Goal: Information Seeking & Learning: Learn about a topic

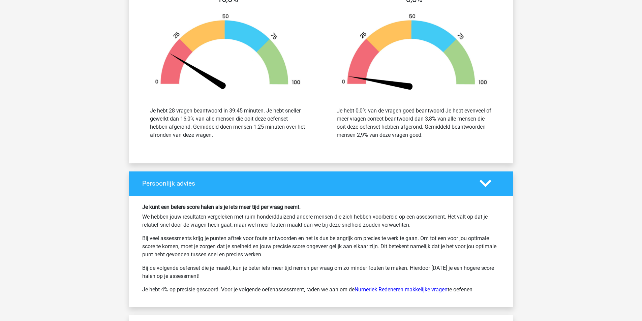
scroll to position [1214, 0]
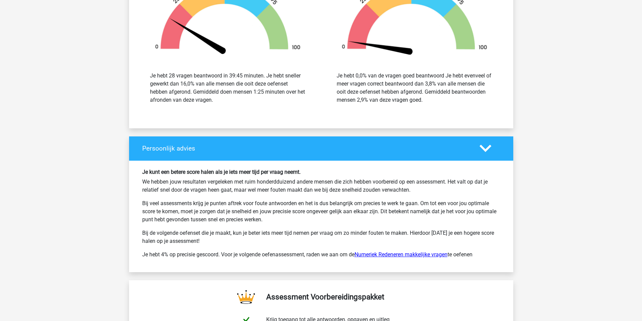
click at [387, 255] on link "Numeriek Redeneren makkelijke vragen" at bounding box center [401, 255] width 93 height 6
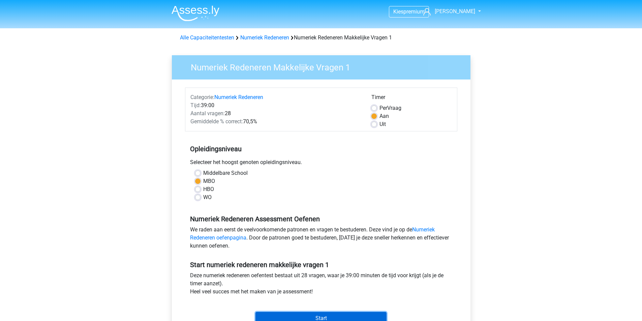
click at [329, 319] on input "Start" at bounding box center [321, 318] width 131 height 13
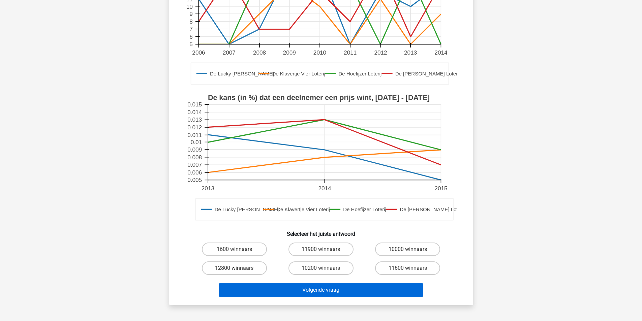
scroll to position [135, 0]
click at [327, 283] on button "Volgende vraag" at bounding box center [321, 290] width 204 height 14
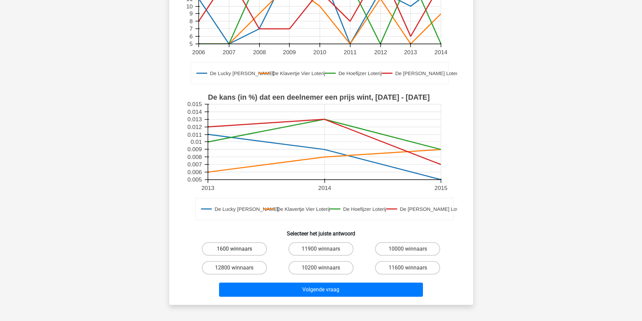
click at [242, 242] on label "1600 winnaars" at bounding box center [234, 248] width 65 height 13
click at [239, 249] on input "1600 winnaars" at bounding box center [236, 251] width 4 height 4
radio input "true"
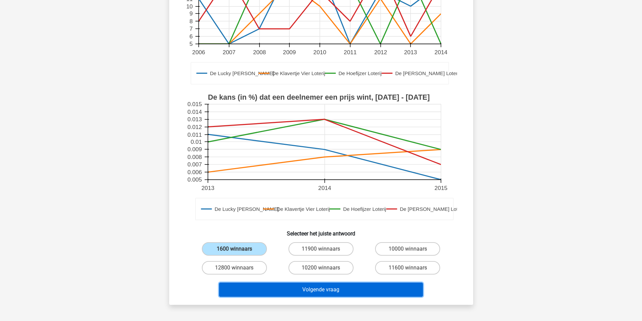
click at [330, 285] on button "Volgende vraag" at bounding box center [321, 290] width 204 height 14
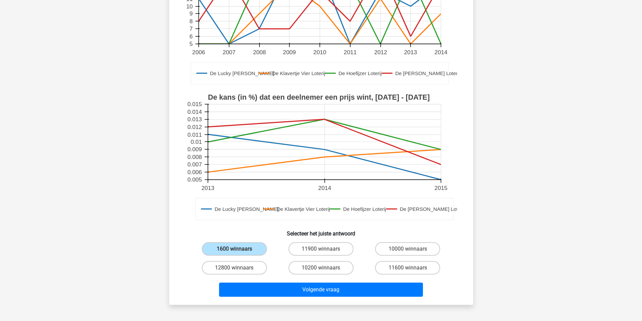
click at [235, 249] on input "1600 winnaars" at bounding box center [236, 251] width 4 height 4
click at [248, 242] on label "1600 winnaars" at bounding box center [234, 248] width 65 height 13
click at [239, 249] on input "1600 winnaars" at bounding box center [236, 251] width 4 height 4
click at [247, 242] on label "1600 winnaars" at bounding box center [234, 248] width 65 height 13
click at [239, 249] on input "1600 winnaars" at bounding box center [236, 251] width 4 height 4
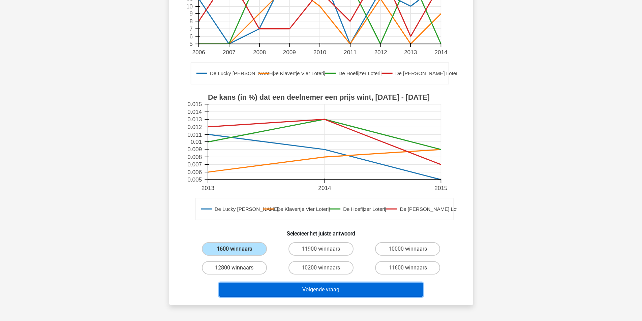
click at [315, 286] on button "Volgende vraag" at bounding box center [321, 290] width 204 height 14
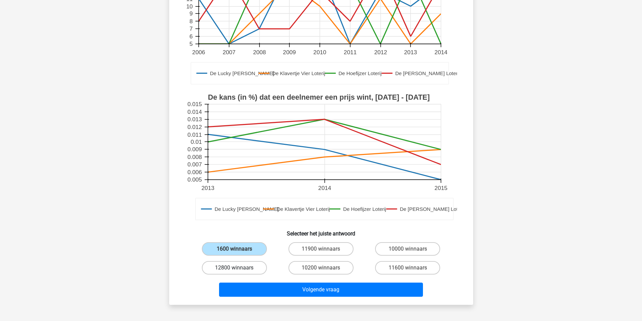
click at [235, 261] on label "12800 winnaars" at bounding box center [234, 267] width 65 height 13
click at [235, 268] on input "12800 winnaars" at bounding box center [236, 270] width 4 height 4
radio input "true"
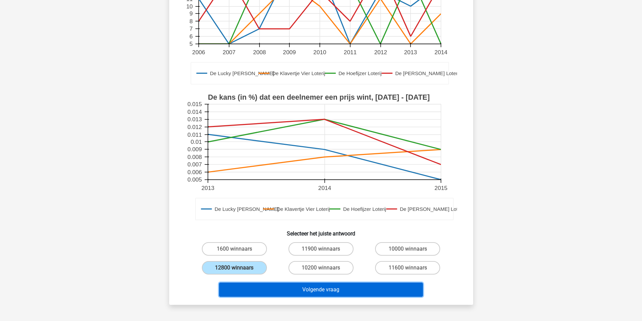
click at [292, 283] on button "Volgende vraag" at bounding box center [321, 290] width 204 height 14
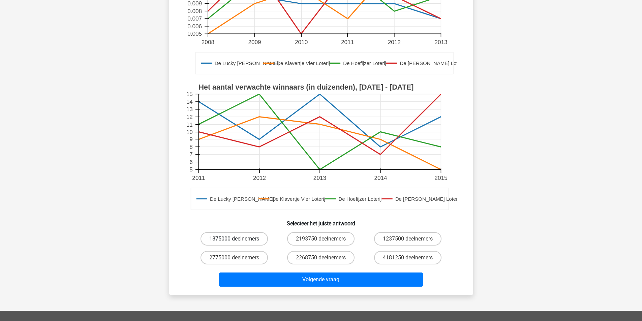
click at [225, 237] on label "1875000 deelnemers" at bounding box center [234, 238] width 67 height 13
click at [234, 239] on input "1875000 deelnemers" at bounding box center [236, 241] width 4 height 4
radio input "true"
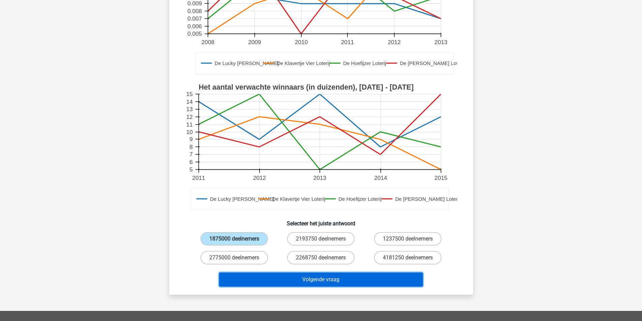
click at [315, 276] on button "Volgende vraag" at bounding box center [321, 280] width 204 height 14
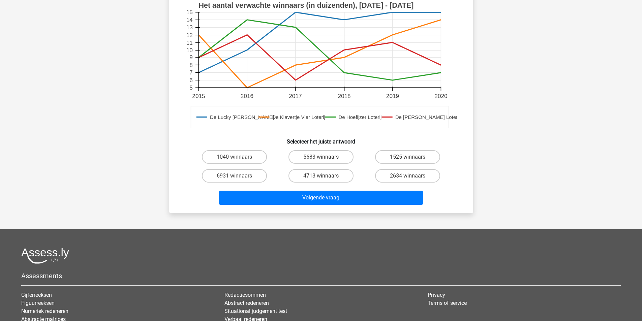
scroll to position [236, 0]
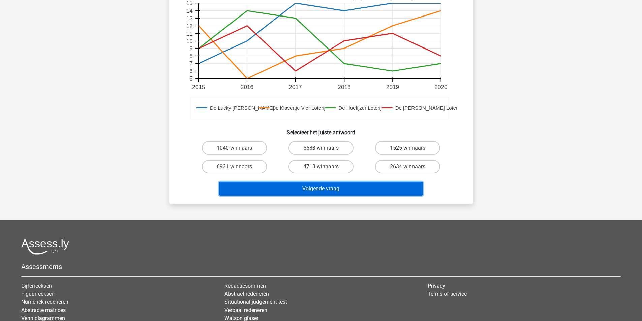
click at [303, 187] on button "Volgende vraag" at bounding box center [321, 189] width 204 height 14
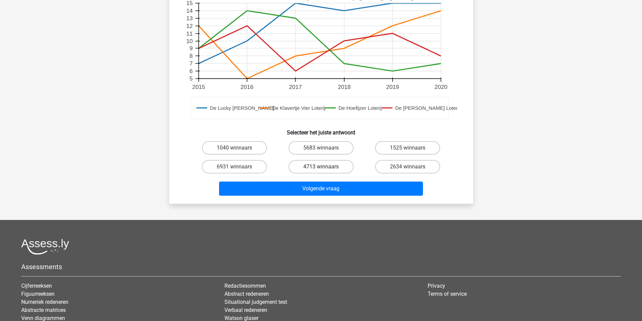
click at [321, 166] on label "4713 winnaars" at bounding box center [321, 166] width 65 height 13
click at [321, 167] on input "4713 winnaars" at bounding box center [323, 169] width 4 height 4
radio input "true"
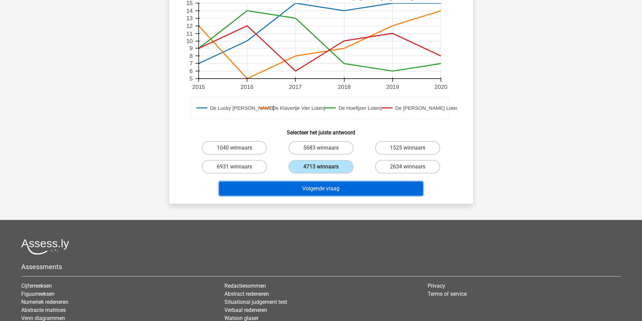
click at [322, 190] on button "Volgende vraag" at bounding box center [321, 189] width 204 height 14
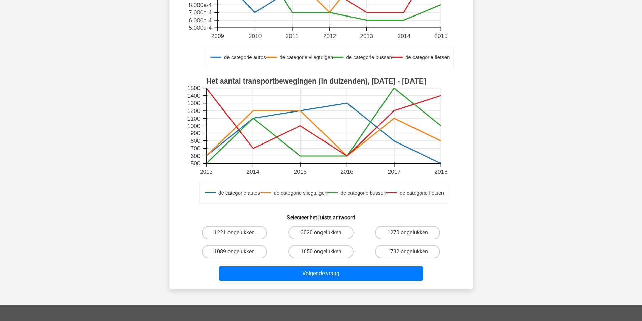
scroll to position [169, 0]
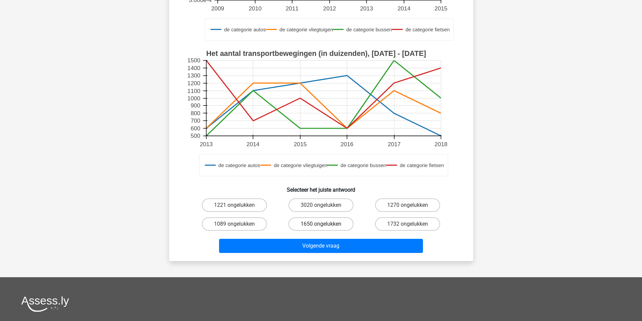
click at [316, 223] on label "1650 ongelukken" at bounding box center [321, 224] width 65 height 13
click at [321, 224] on input "1650 ongelukken" at bounding box center [323, 226] width 4 height 4
radio input "true"
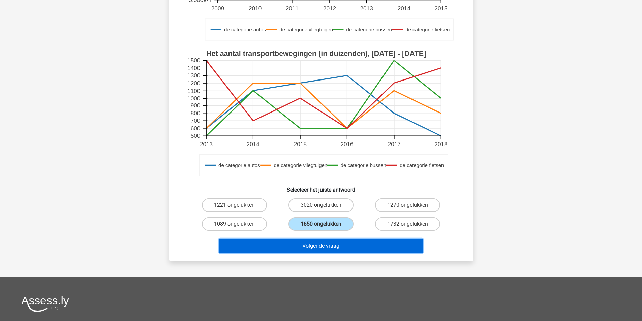
click at [315, 248] on button "Volgende vraag" at bounding box center [321, 246] width 204 height 14
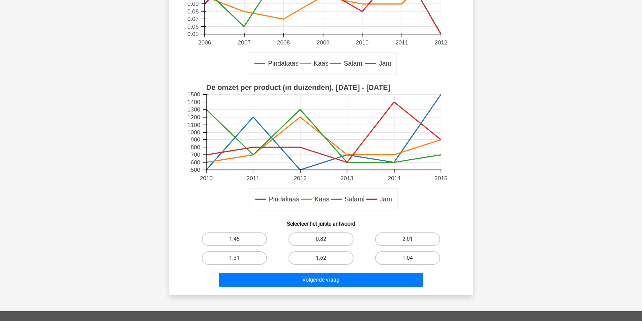
scroll to position [135, 0]
click at [322, 253] on label "1.62" at bounding box center [321, 257] width 65 height 13
click at [322, 258] on input "1.62" at bounding box center [323, 260] width 4 height 4
radio input "true"
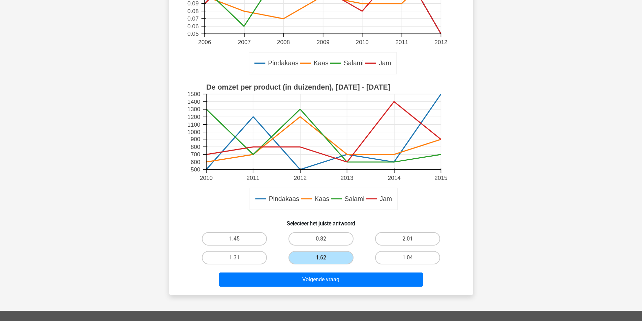
click at [320, 272] on div "Volgende vraag" at bounding box center [321, 278] width 283 height 22
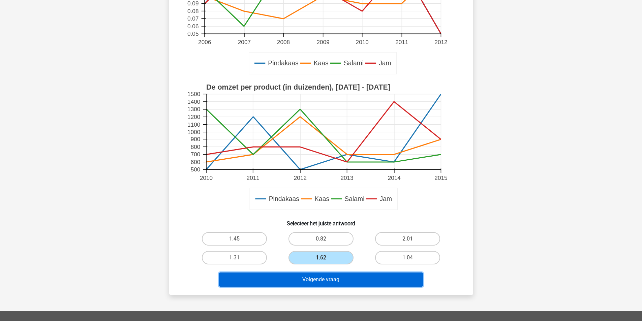
click at [324, 277] on button "Volgende vraag" at bounding box center [321, 280] width 204 height 14
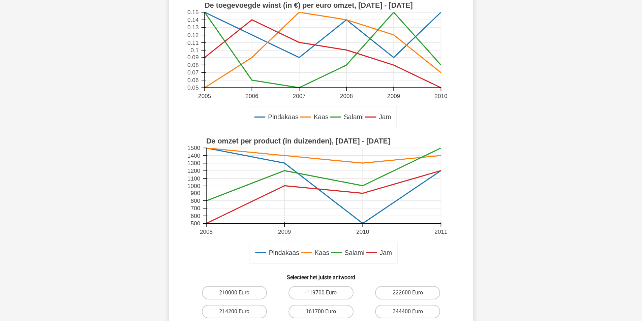
scroll to position [202, 0]
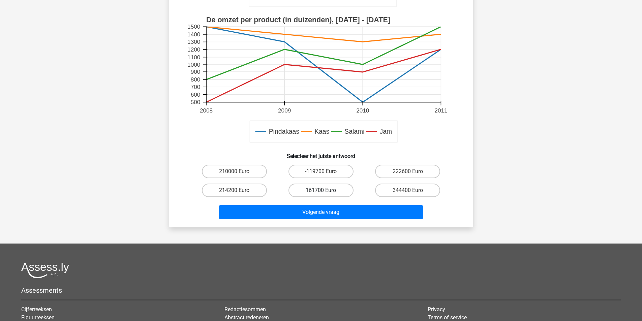
click at [324, 186] on label "161700 Euro" at bounding box center [321, 190] width 65 height 13
click at [324, 191] on input "161700 Euro" at bounding box center [323, 193] width 4 height 4
radio input "true"
click at [325, 224] on div "Wat is de toegevoegde winst door verkoop van Pindakaas in het jaar 2008? Pindak…" at bounding box center [321, 36] width 304 height 383
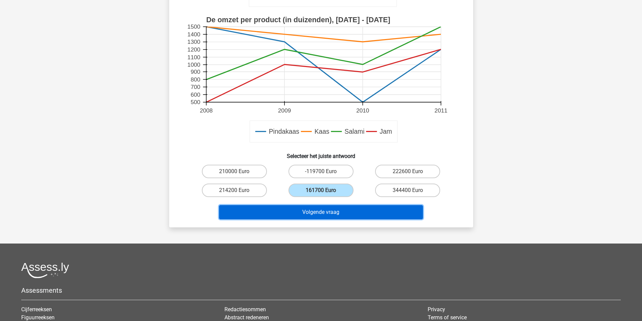
click at [326, 220] on button "Volgende vraag" at bounding box center [321, 212] width 204 height 14
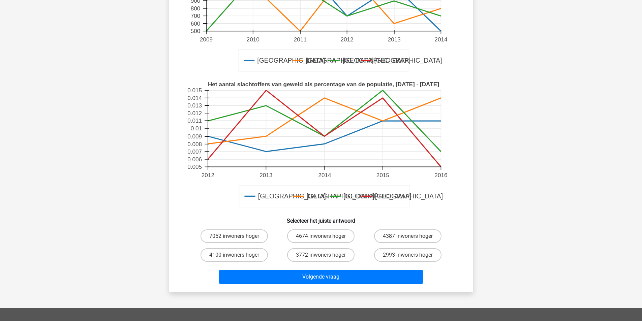
scroll to position [236, 0]
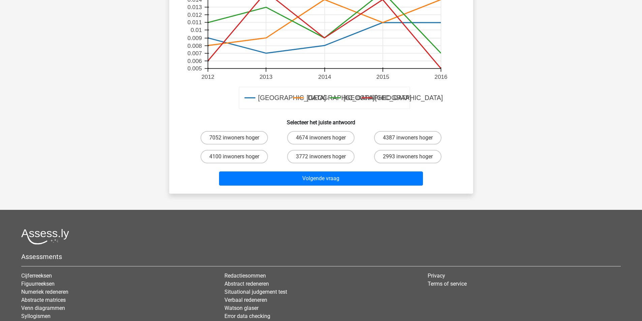
drag, startPoint x: 321, startPoint y: 156, endPoint x: 323, endPoint y: 161, distance: 4.9
click at [323, 160] on div "3772 inwoners hoger" at bounding box center [321, 156] width 81 height 13
click at [319, 162] on label "3772 inwoners hoger" at bounding box center [320, 156] width 67 height 13
click at [321, 161] on input "3772 inwoners hoger" at bounding box center [323, 159] width 4 height 4
radio input "true"
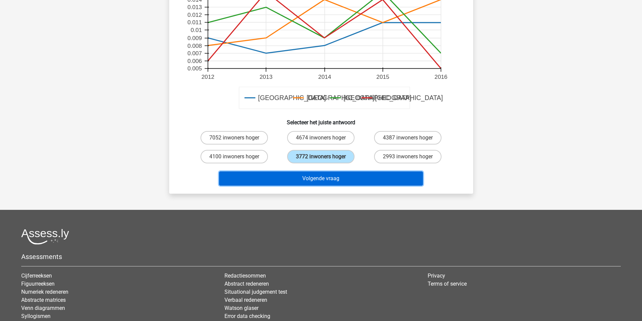
click at [318, 181] on button "Volgende vraag" at bounding box center [321, 179] width 204 height 14
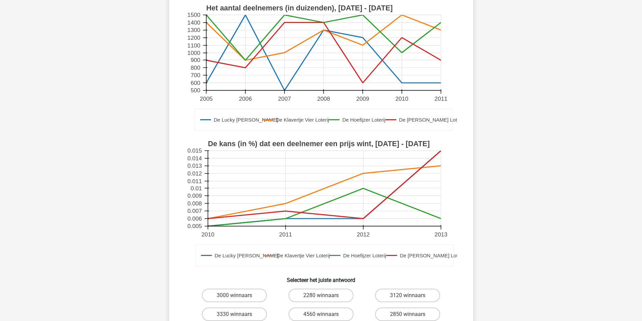
scroll to position [135, 0]
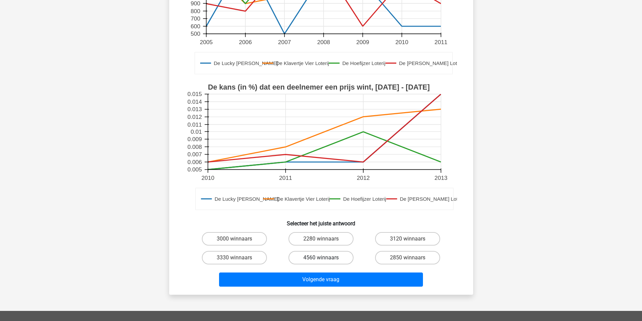
click at [326, 257] on label "4560 winnaars" at bounding box center [321, 257] width 65 height 13
click at [325, 258] on input "4560 winnaars" at bounding box center [323, 260] width 4 height 4
radio input "true"
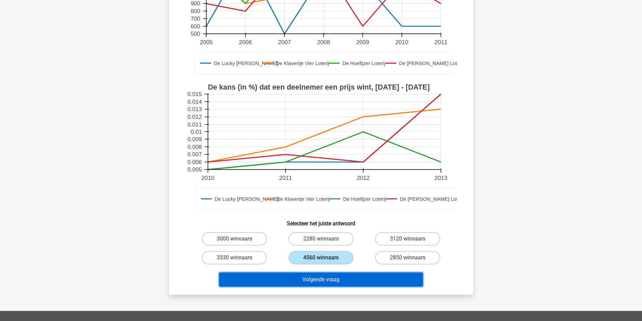
click at [324, 278] on button "Volgende vraag" at bounding box center [321, 280] width 204 height 14
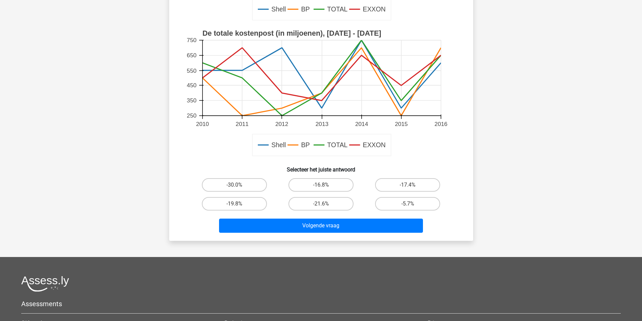
scroll to position [202, 0]
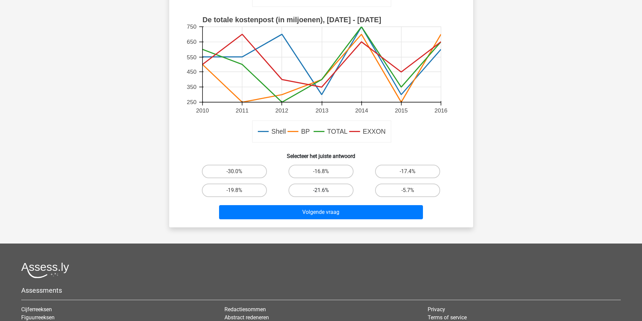
click at [318, 190] on label "-21.6%" at bounding box center [321, 190] width 65 height 13
click at [321, 191] on input "-21.6%" at bounding box center [323, 193] width 4 height 4
radio input "true"
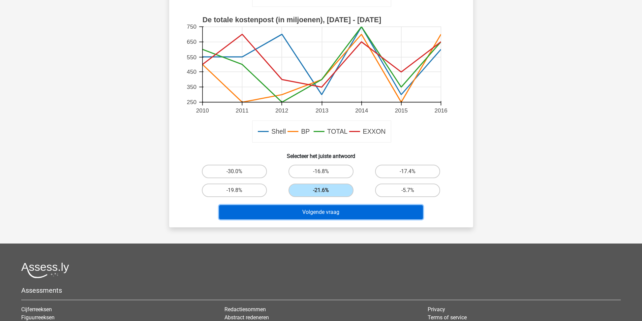
click at [318, 219] on button "Volgende vraag" at bounding box center [321, 212] width 204 height 14
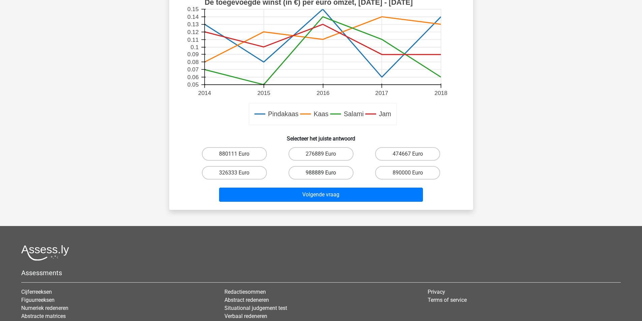
scroll to position [236, 0]
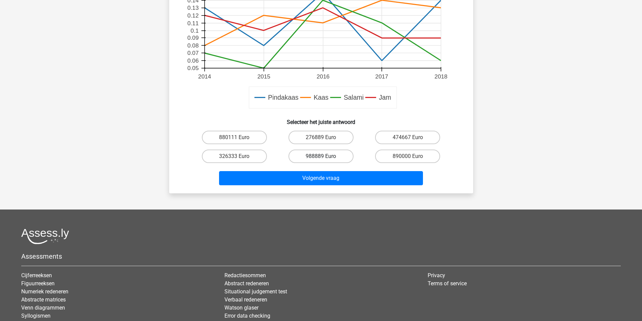
click at [324, 152] on label "988889 Euro" at bounding box center [321, 156] width 65 height 13
click at [324, 156] on input "988889 Euro" at bounding box center [323, 158] width 4 height 4
radio input "true"
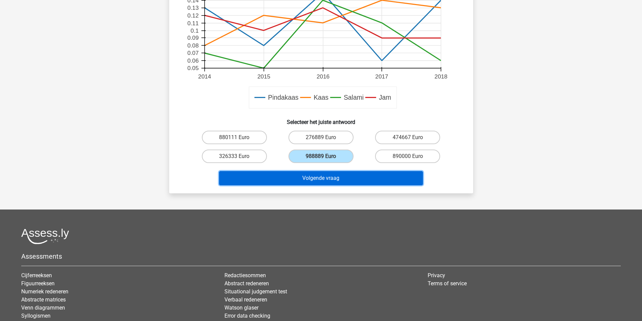
click at [323, 183] on button "Volgende vraag" at bounding box center [321, 178] width 204 height 14
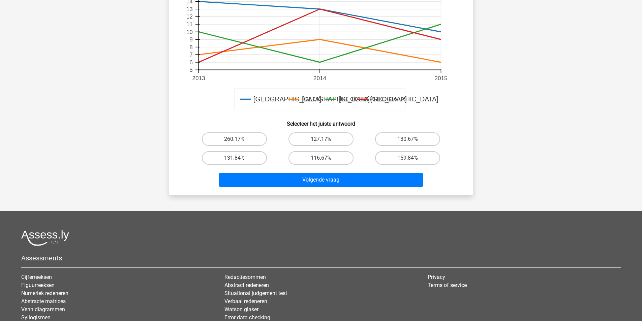
scroll to position [239, 0]
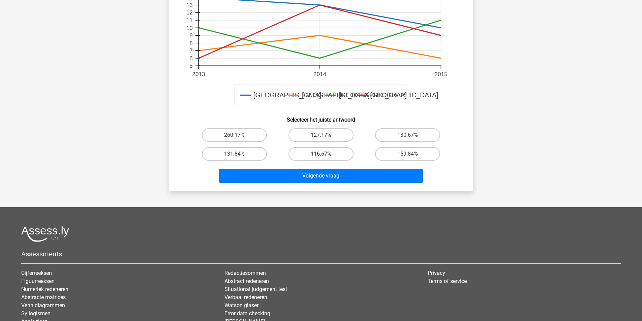
click at [326, 157] on label "116.67%" at bounding box center [321, 153] width 65 height 13
click at [325, 157] on input "116.67%" at bounding box center [323, 156] width 4 height 4
radio input "true"
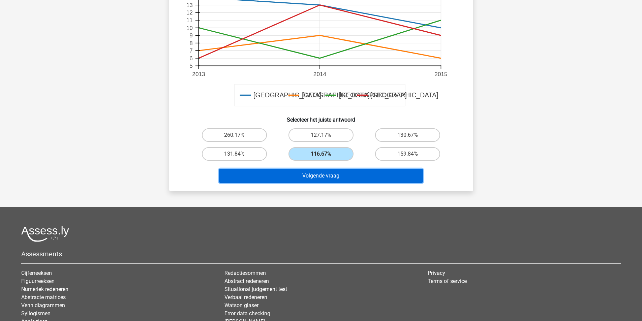
click at [326, 178] on button "Volgende vraag" at bounding box center [321, 176] width 204 height 14
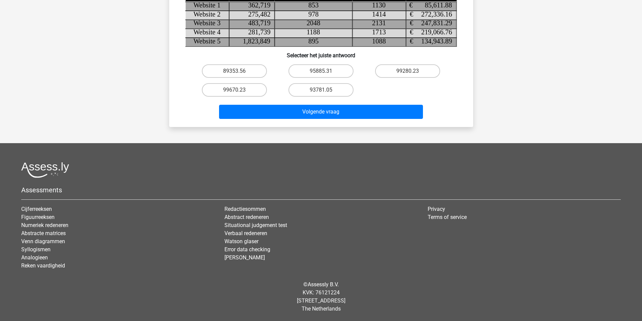
scroll to position [36, 0]
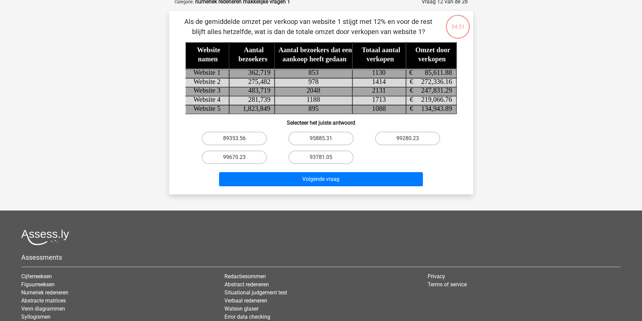
click at [322, 157] on input "93781.05" at bounding box center [323, 159] width 4 height 4
radio input "true"
click at [323, 170] on div "Volgende vraag" at bounding box center [321, 178] width 283 height 22
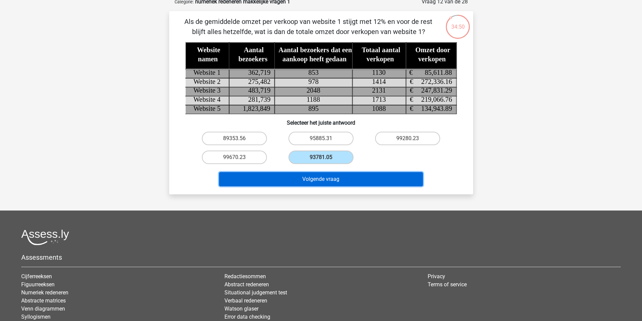
click at [323, 180] on button "Volgende vraag" at bounding box center [321, 179] width 204 height 14
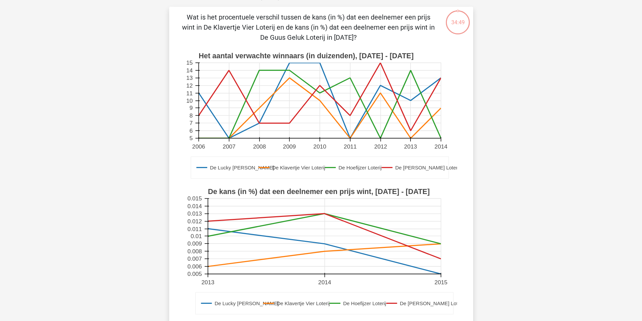
scroll to position [135, 0]
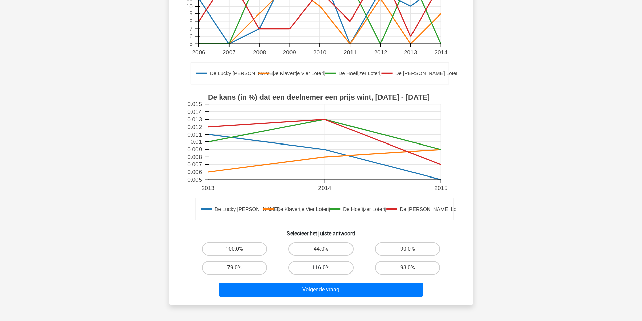
click at [326, 266] on label "116.0%" at bounding box center [321, 267] width 65 height 13
click at [325, 268] on input "116.0%" at bounding box center [323, 270] width 4 height 4
radio input "true"
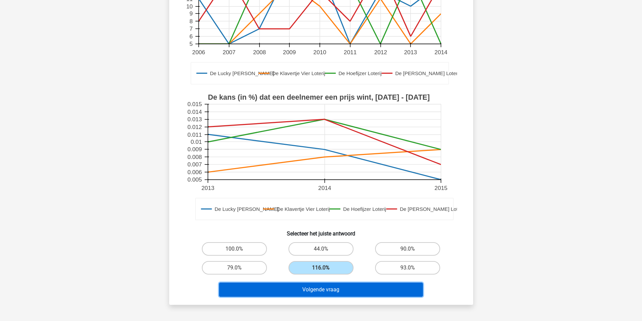
click at [329, 288] on button "Volgende vraag" at bounding box center [321, 290] width 204 height 14
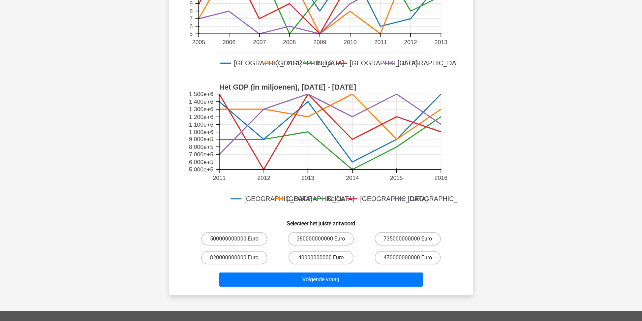
click at [315, 259] on label "40000000000 Euro" at bounding box center [321, 257] width 65 height 13
click at [321, 259] on input "40000000000 Euro" at bounding box center [323, 260] width 4 height 4
radio input "true"
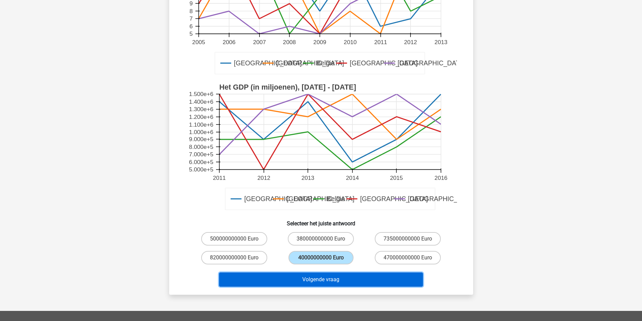
click at [321, 276] on button "Volgende vraag" at bounding box center [321, 280] width 204 height 14
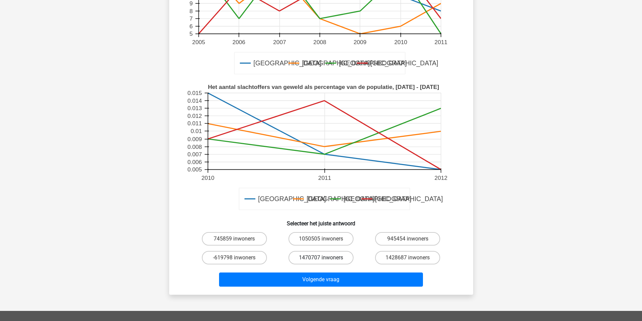
click at [319, 257] on label "1470707 inwoners" at bounding box center [321, 257] width 65 height 13
click at [321, 258] on input "1470707 inwoners" at bounding box center [323, 260] width 4 height 4
radio input "true"
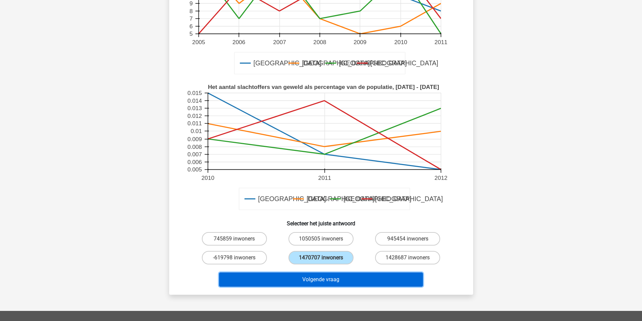
click at [323, 279] on button "Volgende vraag" at bounding box center [321, 280] width 204 height 14
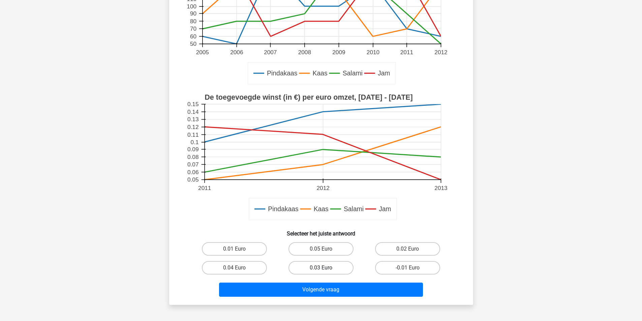
click at [323, 267] on label "0.03 Euro" at bounding box center [321, 267] width 65 height 13
click at [323, 268] on input "0.03 Euro" at bounding box center [323, 270] width 4 height 4
radio input "true"
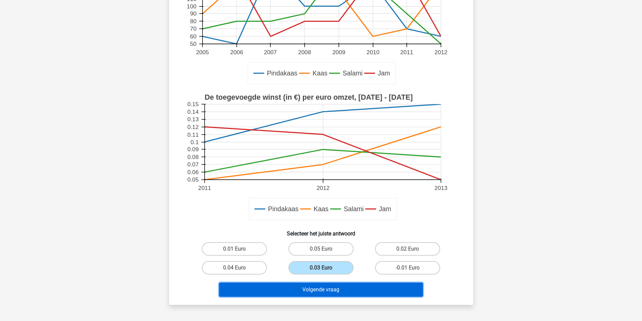
click at [325, 284] on button "Volgende vraag" at bounding box center [321, 290] width 204 height 14
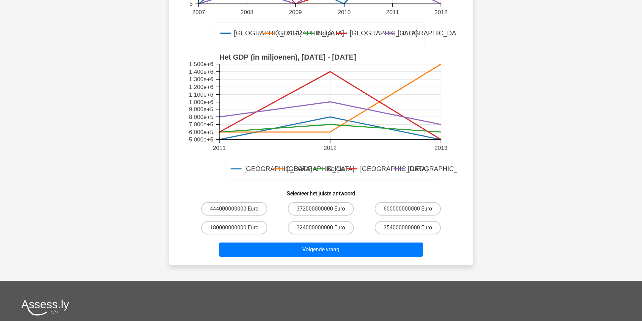
scroll to position [169, 0]
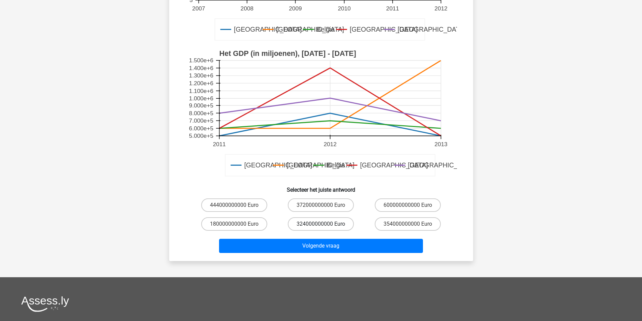
click at [319, 221] on label "324000000000 Euro" at bounding box center [321, 224] width 66 height 13
click at [321, 224] on input "324000000000 Euro" at bounding box center [323, 226] width 4 height 4
radio input "true"
click at [327, 255] on div "Volgende vraag" at bounding box center [321, 247] width 260 height 17
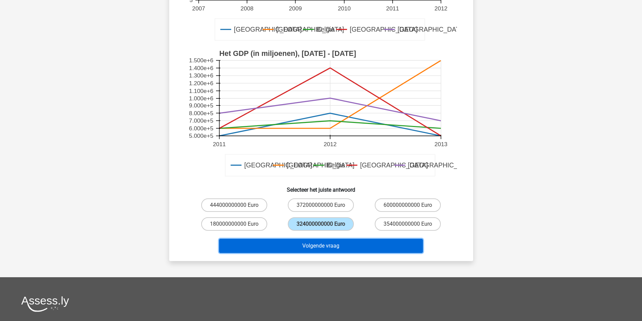
click at [327, 253] on button "Volgende vraag" at bounding box center [321, 246] width 204 height 14
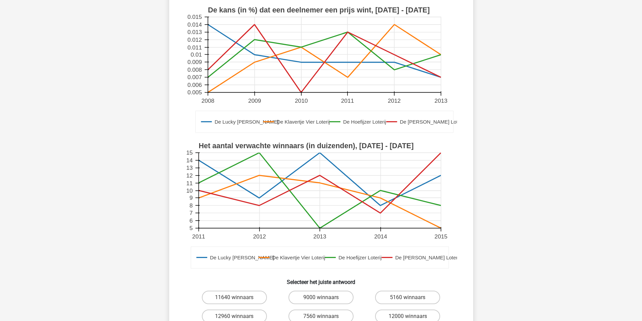
click at [326, 248] on g "De Lucky Luke Loterij De Klavertje Vier Loterij De Hoefijzer Loterij De Guus Ge…" at bounding box center [322, 206] width 274 height 136
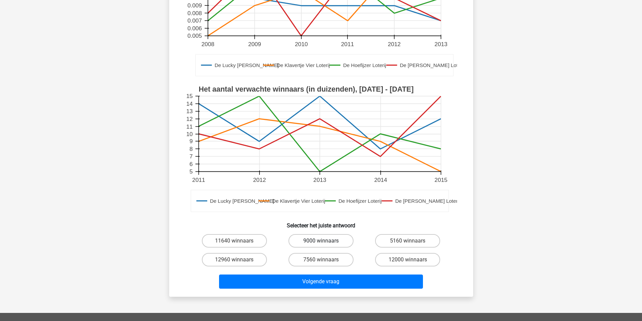
scroll to position [135, 0]
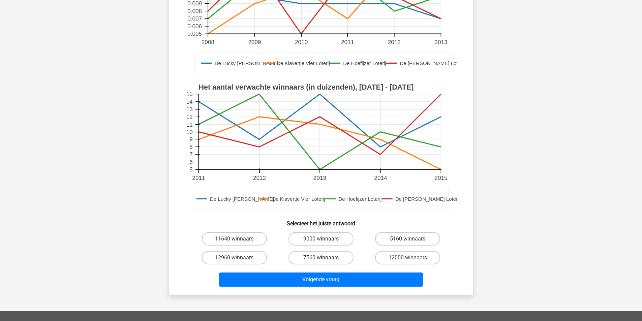
click at [329, 258] on label "7560 winnaars" at bounding box center [321, 257] width 65 height 13
click at [325, 258] on input "7560 winnaars" at bounding box center [323, 260] width 4 height 4
radio input "true"
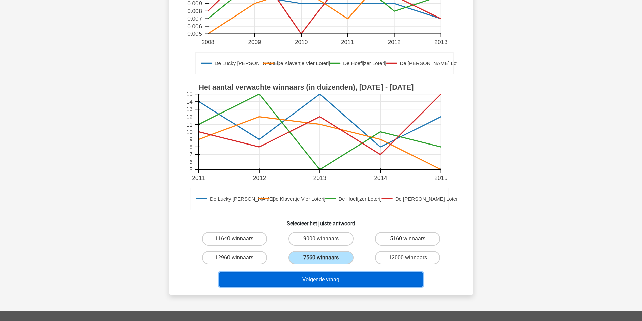
click at [331, 275] on button "Volgende vraag" at bounding box center [321, 280] width 204 height 14
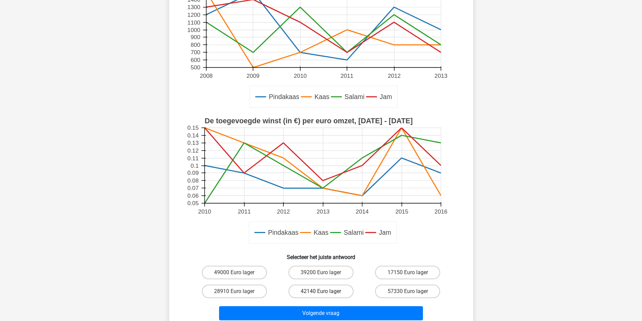
click at [328, 293] on label "42140 Euro lager" at bounding box center [321, 291] width 65 height 13
click at [325, 293] on input "42140 Euro lager" at bounding box center [323, 294] width 4 height 4
radio input "true"
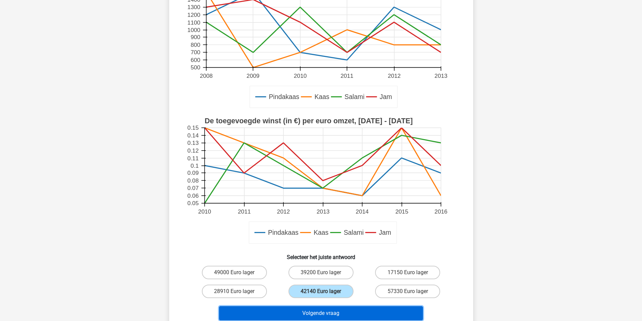
click at [329, 307] on button "Volgende vraag" at bounding box center [321, 314] width 204 height 14
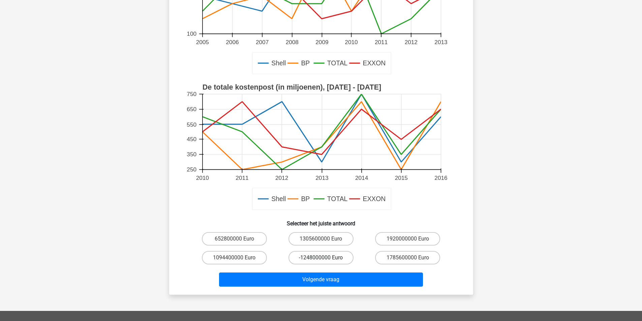
click at [326, 259] on label "-1248000000 Euro" at bounding box center [321, 257] width 65 height 13
click at [325, 259] on input "-1248000000 Euro" at bounding box center [323, 260] width 4 height 4
radio input "true"
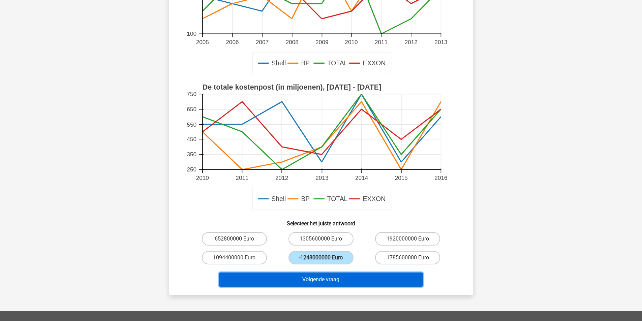
click at [331, 286] on button "Volgende vraag" at bounding box center [321, 280] width 204 height 14
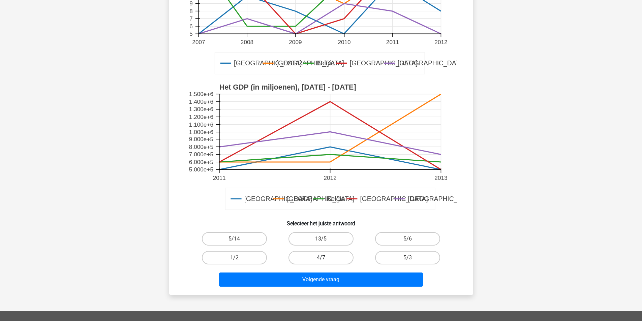
click at [327, 265] on label "4/7" at bounding box center [321, 257] width 65 height 13
click at [325, 262] on input "4/7" at bounding box center [323, 260] width 4 height 4
radio input "true"
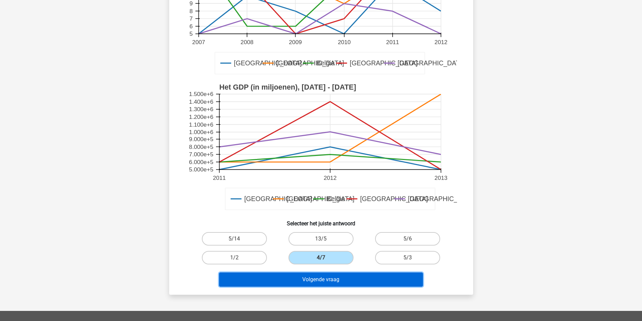
click at [332, 276] on button "Volgende vraag" at bounding box center [321, 280] width 204 height 14
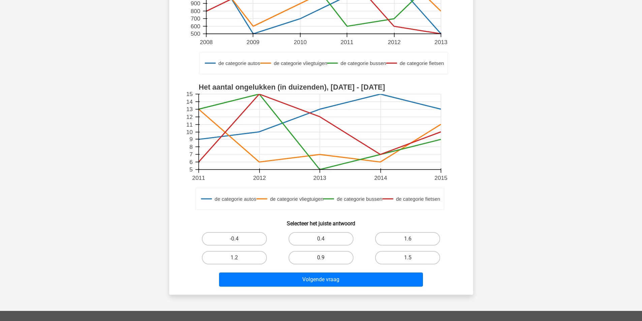
click at [330, 264] on label "0.9" at bounding box center [321, 257] width 65 height 13
click at [325, 262] on input "0.9" at bounding box center [323, 260] width 4 height 4
radio input "true"
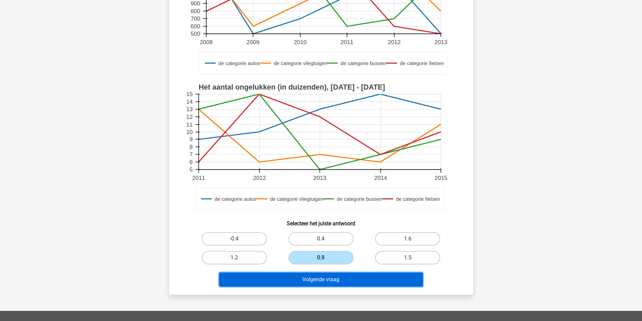
click at [333, 280] on button "Volgende vraag" at bounding box center [321, 280] width 204 height 14
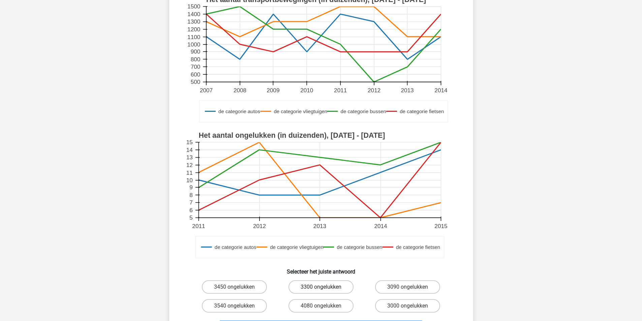
scroll to position [101, 0]
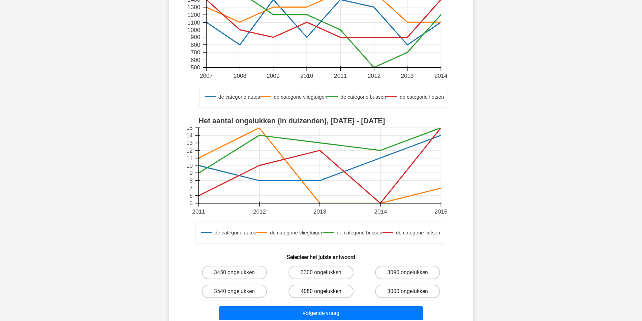
click at [333, 285] on label "4080 ongelukken" at bounding box center [321, 291] width 65 height 13
click at [325, 292] on input "4080 ongelukken" at bounding box center [323, 294] width 4 height 4
radio input "true"
click at [334, 292] on label "4080 ongelukken" at bounding box center [321, 291] width 65 height 13
click at [325, 292] on input "4080 ongelukken" at bounding box center [323, 294] width 4 height 4
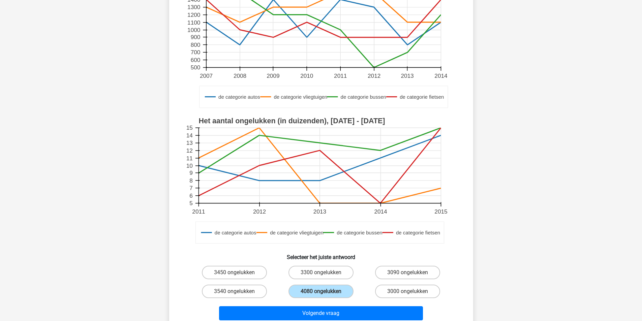
click at [337, 299] on div "4080 ongelukken" at bounding box center [321, 291] width 87 height 19
click at [337, 304] on div "Volgende vraag" at bounding box center [321, 312] width 283 height 22
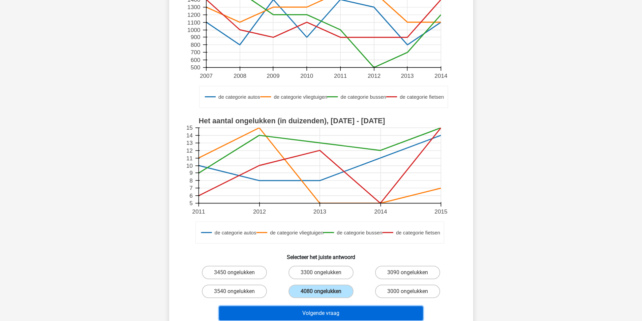
click at [341, 314] on button "Volgende vraag" at bounding box center [321, 314] width 204 height 14
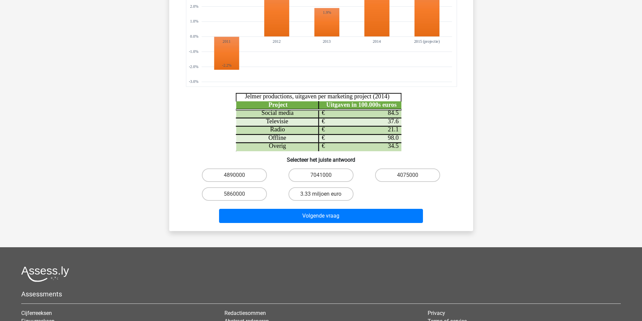
scroll to position [135, 0]
click at [323, 196] on input "3.33 miljoen euro" at bounding box center [323, 196] width 4 height 4
radio input "true"
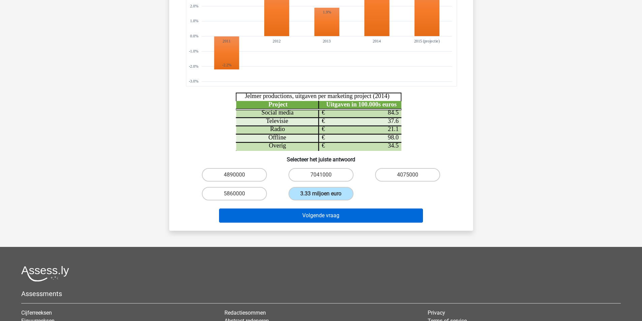
drag, startPoint x: 328, startPoint y: 225, endPoint x: 328, endPoint y: 220, distance: 5.1
click at [328, 224] on div "Volgende vraag" at bounding box center [321, 217] width 260 height 17
click at [328, 215] on button "Volgende vraag" at bounding box center [321, 216] width 204 height 14
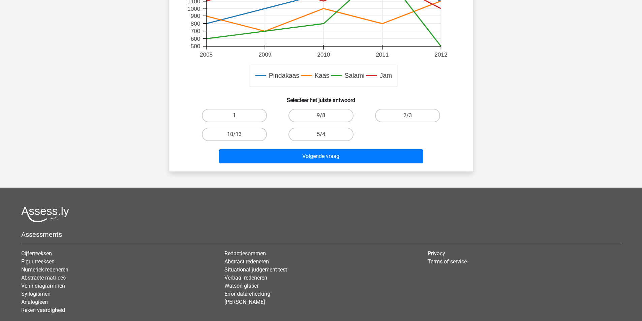
scroll to position [270, 0]
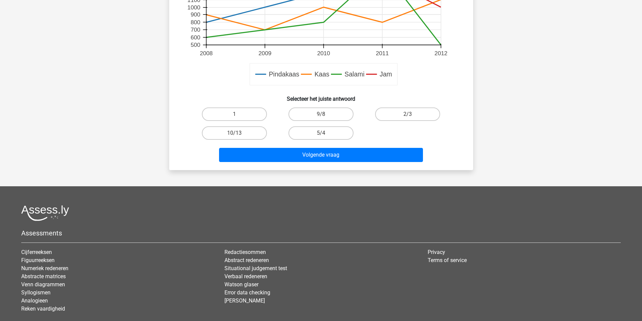
click at [322, 134] on input "5/4" at bounding box center [323, 135] width 4 height 4
radio input "true"
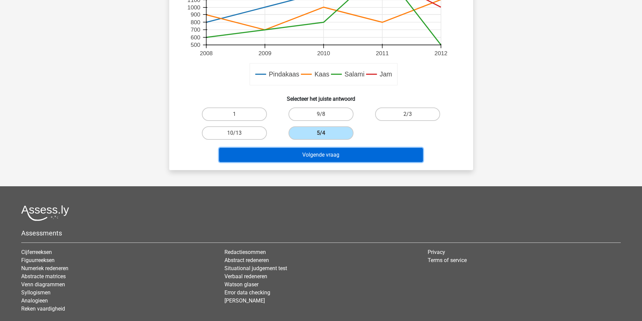
click at [326, 153] on button "Volgende vraag" at bounding box center [321, 155] width 204 height 14
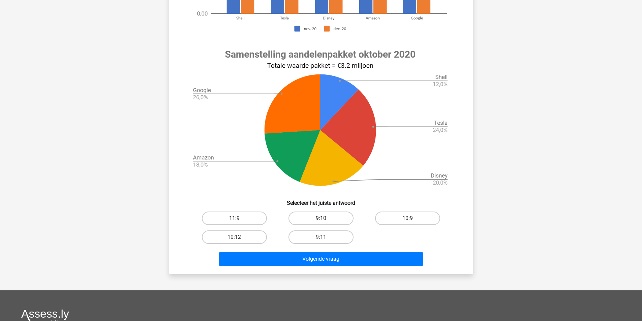
scroll to position [208, 0]
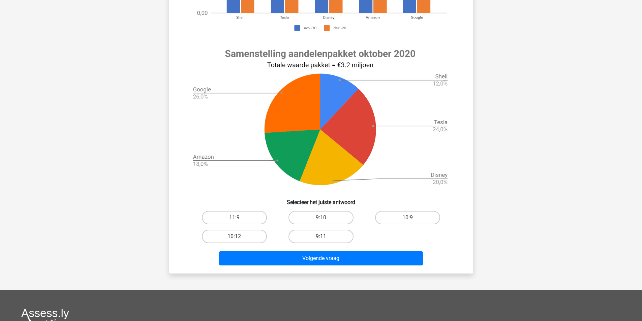
click at [329, 234] on label "9:11" at bounding box center [321, 236] width 65 height 13
click at [325, 237] on input "9:11" at bounding box center [323, 239] width 4 height 4
radio input "true"
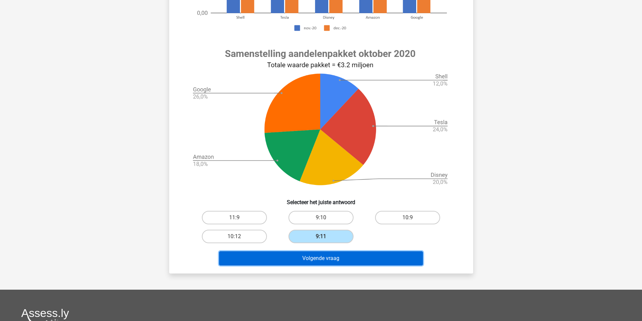
click at [330, 256] on button "Volgende vraag" at bounding box center [321, 259] width 204 height 14
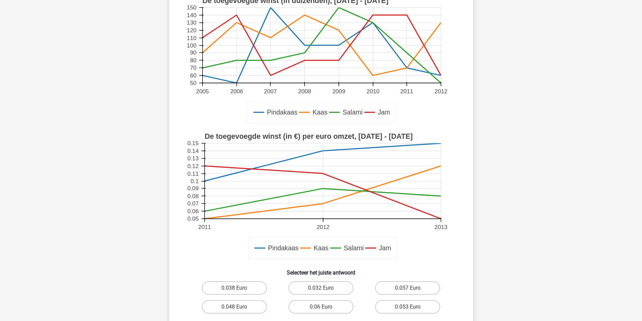
scroll to position [135, 0]
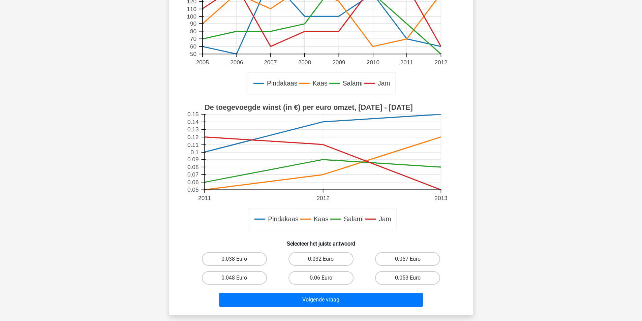
click at [330, 275] on label "0.06 Euro" at bounding box center [321, 277] width 65 height 13
click at [325, 278] on input "0.06 Euro" at bounding box center [323, 280] width 4 height 4
radio input "true"
click at [335, 293] on div "Volgende vraag" at bounding box center [321, 299] width 283 height 22
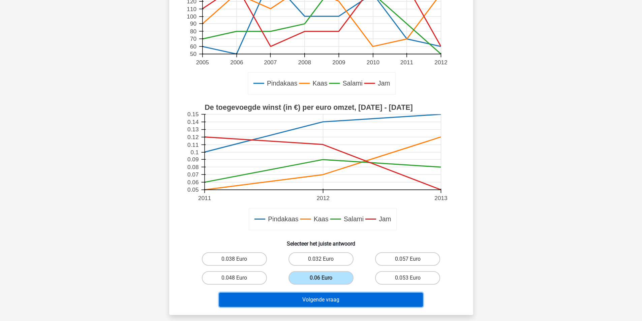
click at [339, 300] on button "Volgende vraag" at bounding box center [321, 300] width 204 height 14
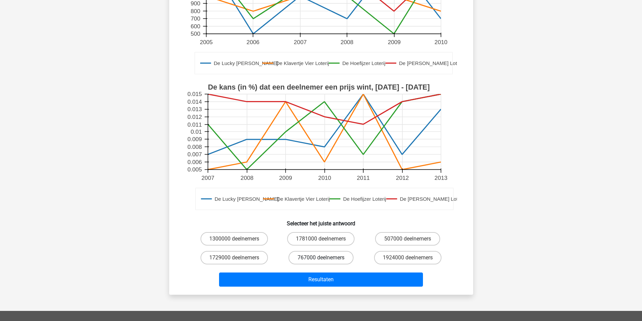
drag, startPoint x: 327, startPoint y: 256, endPoint x: 327, endPoint y: 262, distance: 6.1
click at [327, 257] on label "767000 deelnemers" at bounding box center [321, 257] width 65 height 13
click at [325, 258] on input "767000 deelnemers" at bounding box center [323, 260] width 4 height 4
radio input "true"
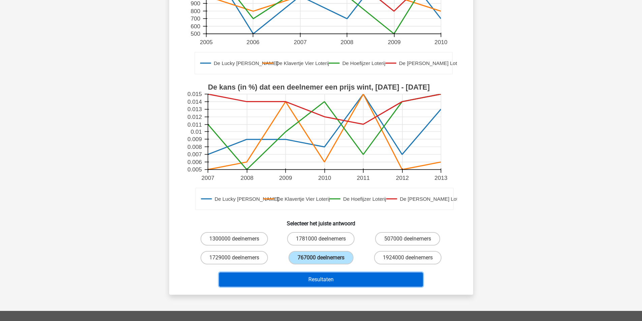
click at [328, 281] on button "Resultaten" at bounding box center [321, 280] width 204 height 14
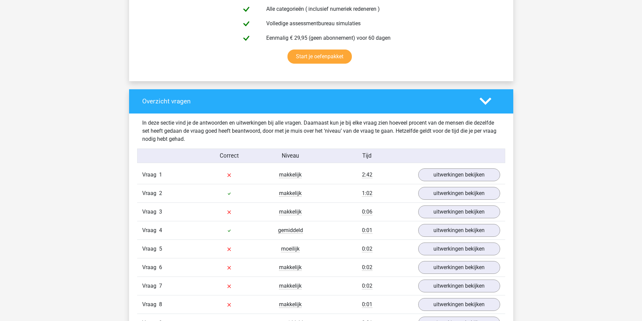
scroll to position [438, 0]
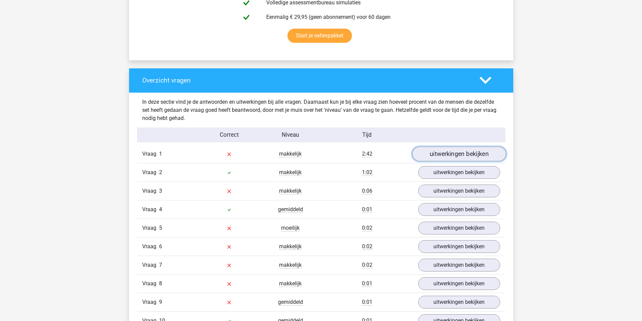
click at [451, 153] on link "uitwerkingen bekijken" at bounding box center [459, 154] width 94 height 15
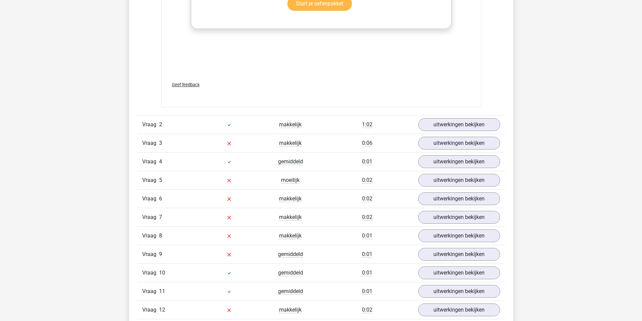
scroll to position [1147, 0]
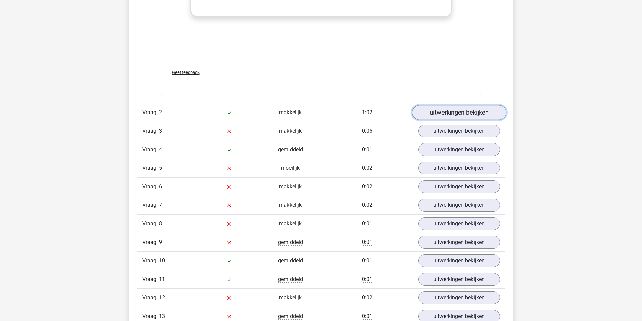
click at [463, 110] on link "uitwerkingen bekijken" at bounding box center [459, 112] width 94 height 15
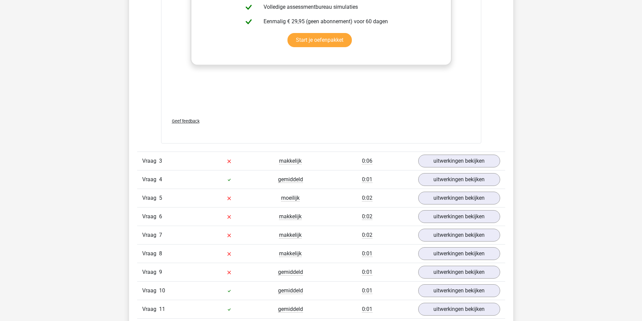
scroll to position [1787, 0]
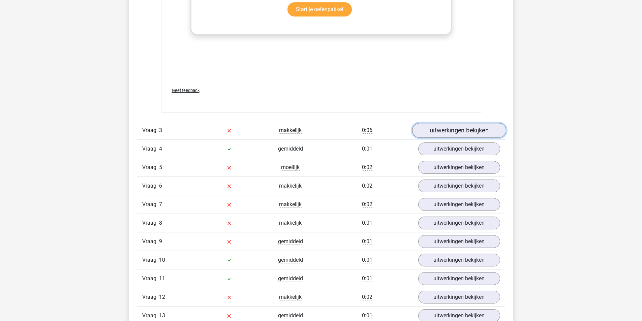
click at [463, 132] on link "uitwerkingen bekijken" at bounding box center [459, 130] width 94 height 15
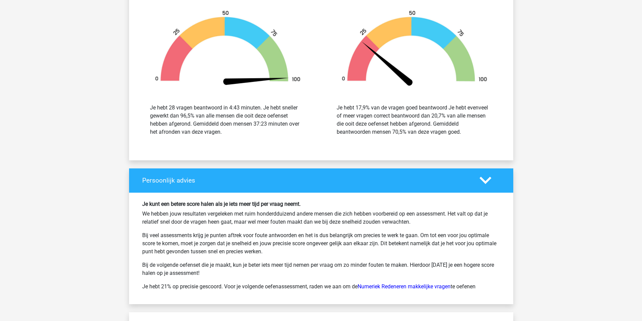
scroll to position [3099, 0]
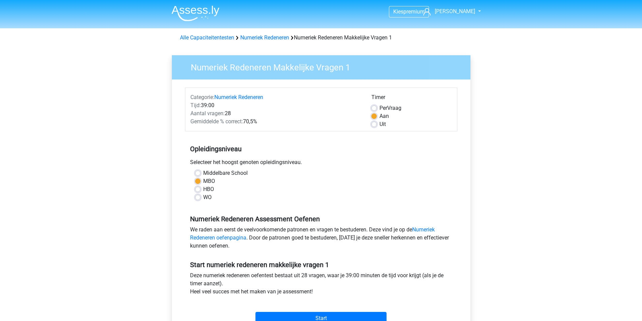
scroll to position [67, 0]
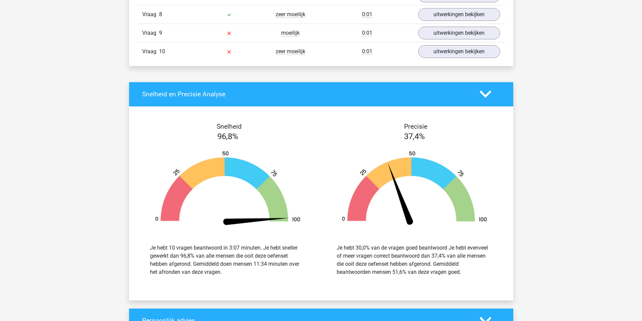
scroll to position [592, 0]
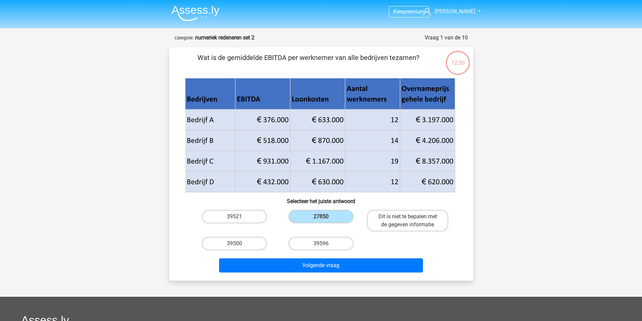
scroll to position [135, 0]
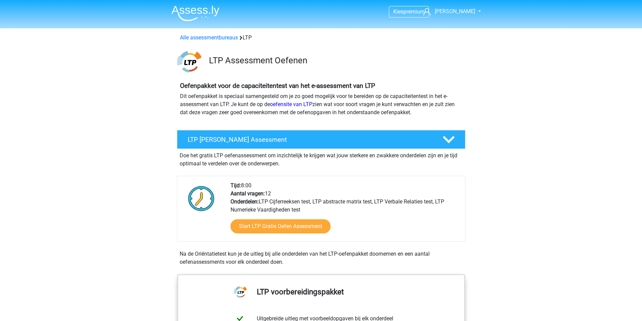
click at [198, 9] on img at bounding box center [196, 13] width 48 height 16
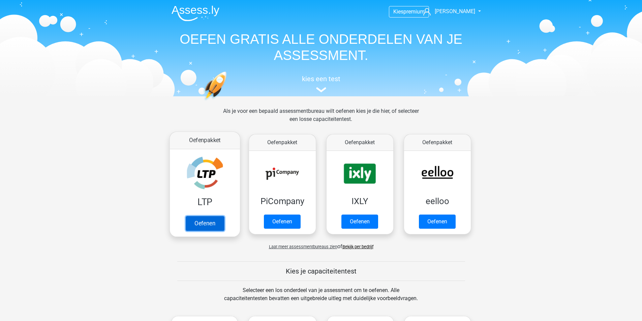
click at [202, 216] on link "Oefenen" at bounding box center [204, 223] width 38 height 15
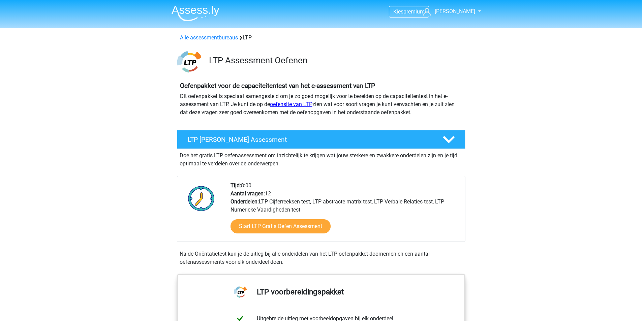
click at [295, 104] on link "oefensite van LTP" at bounding box center [291, 104] width 42 height 6
